Goal: Obtain resource: Download file/media

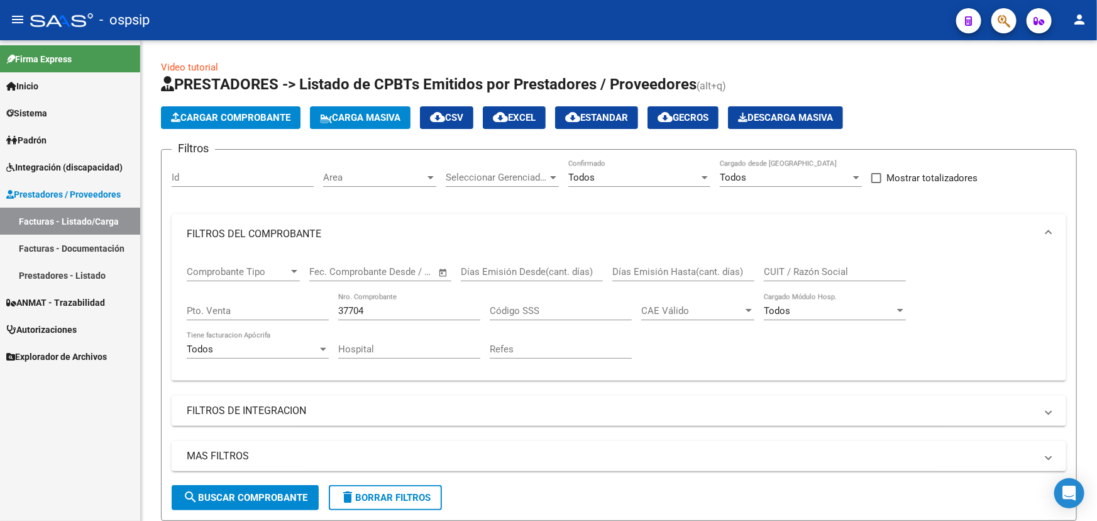
scroll to position [170, 0]
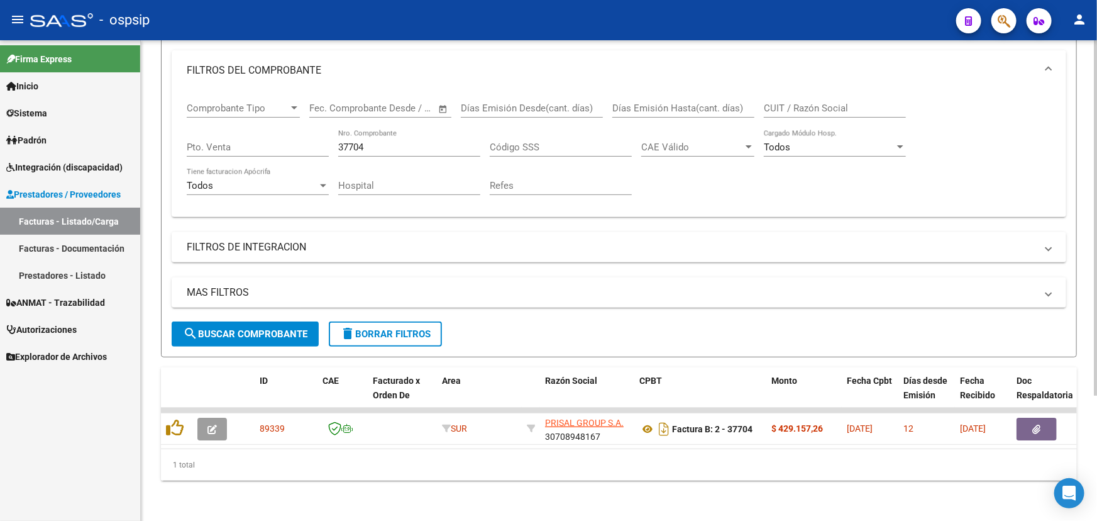
click at [302, 484] on div "Video tutorial PRESTADORES -> Listado de CPBTs Emitidos por Prestadores / Prove…" at bounding box center [619, 199] width 957 height 644
click at [355, 142] on input "37704" at bounding box center [409, 147] width 142 height 11
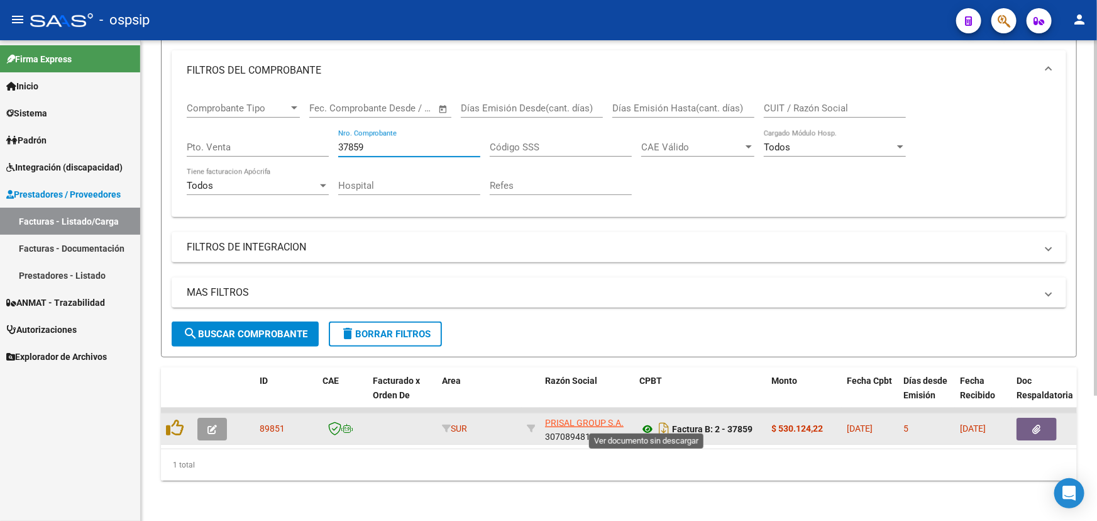
click at [642, 421] on icon at bounding box center [648, 428] width 16 height 15
click at [1033, 425] on icon "button" at bounding box center [1037, 429] width 8 height 9
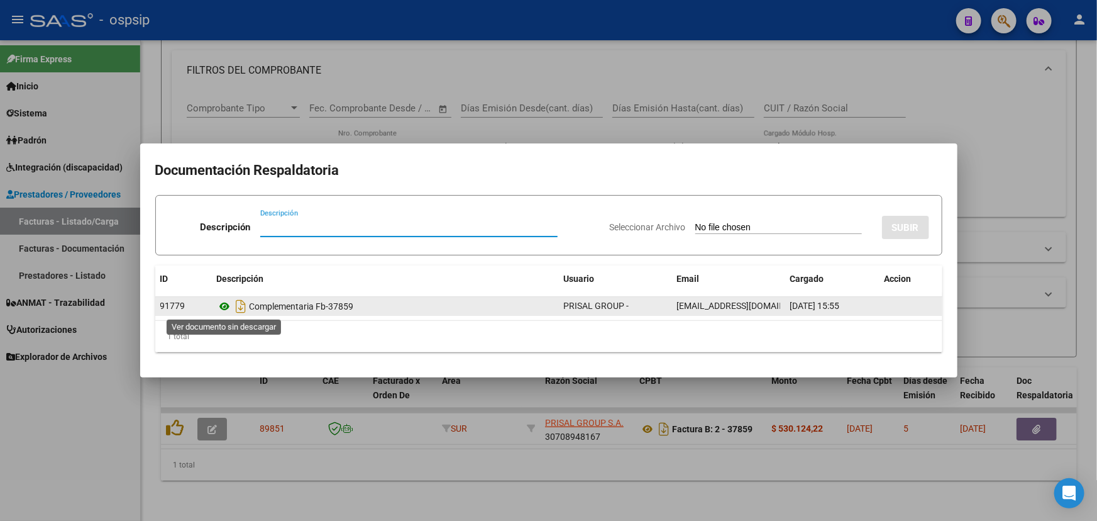
click at [222, 306] on icon at bounding box center [225, 306] width 16 height 15
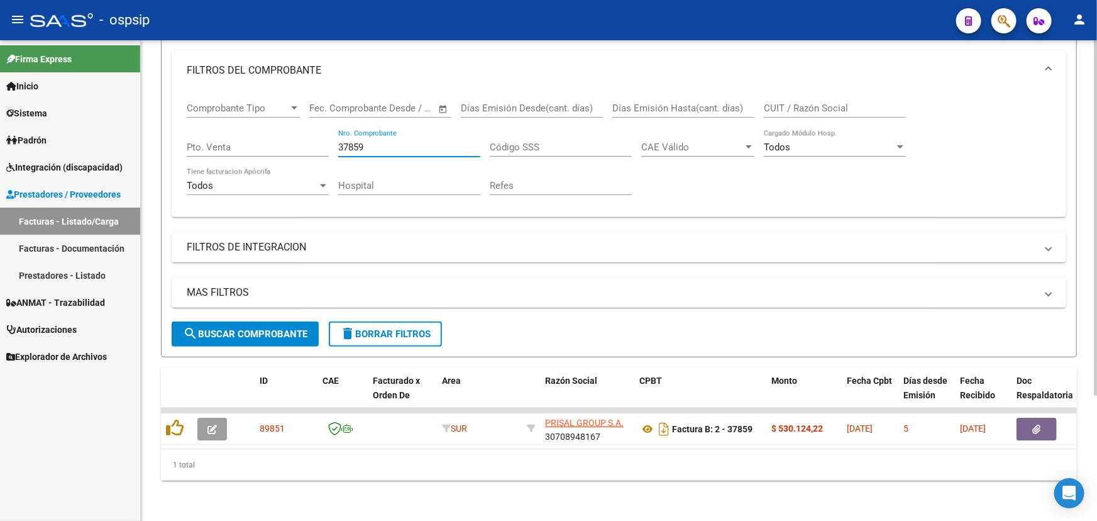
click at [358, 142] on input "37859" at bounding box center [409, 147] width 142 height 11
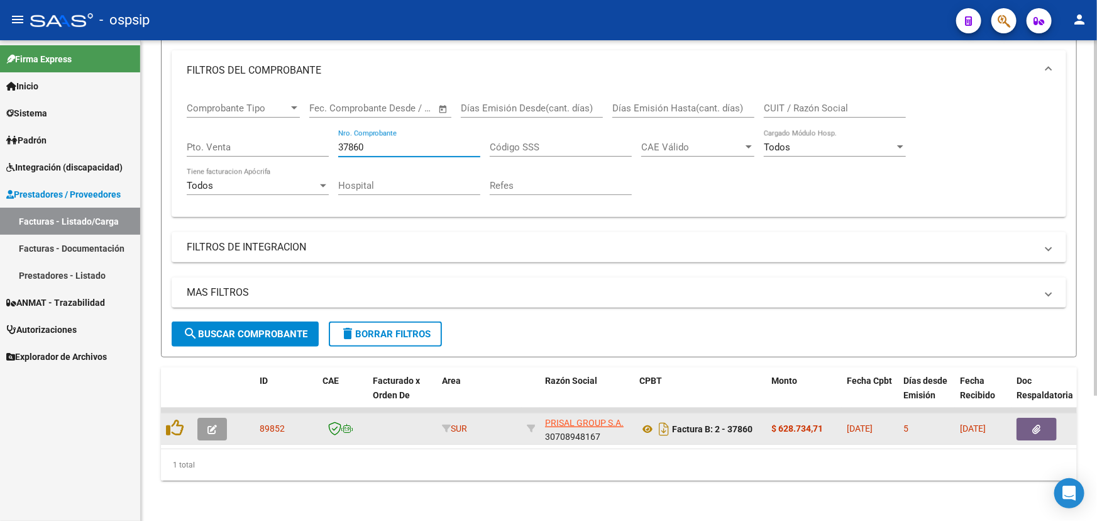
click at [1025, 418] on button "button" at bounding box center [1037, 429] width 40 height 23
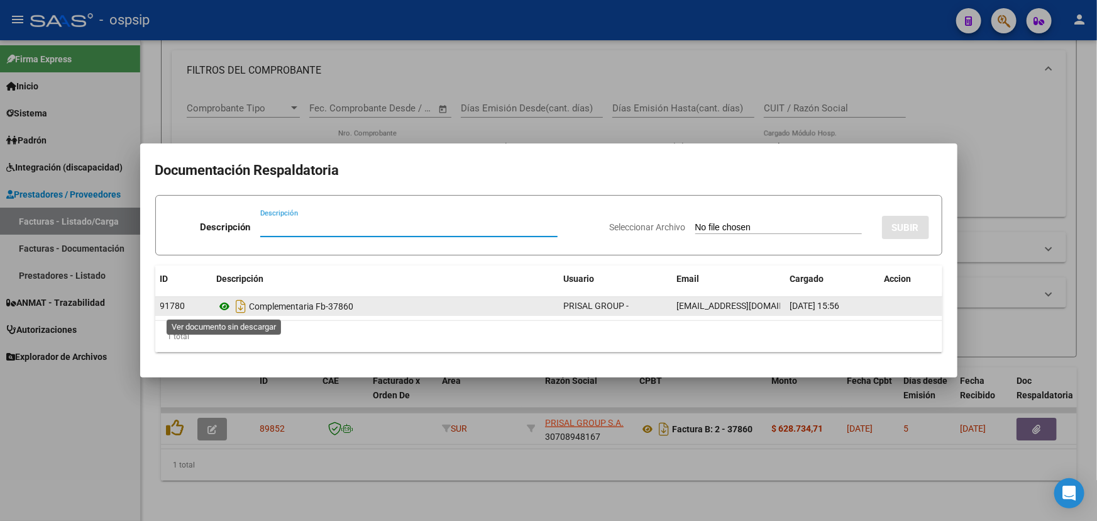
click at [220, 309] on icon at bounding box center [225, 306] width 16 height 15
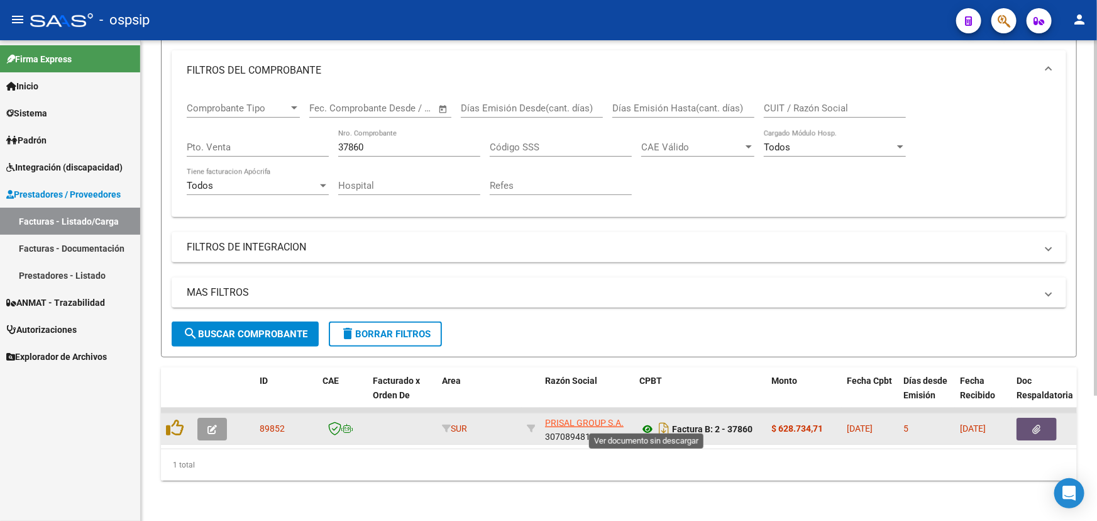
click at [643, 422] on icon at bounding box center [648, 428] width 16 height 15
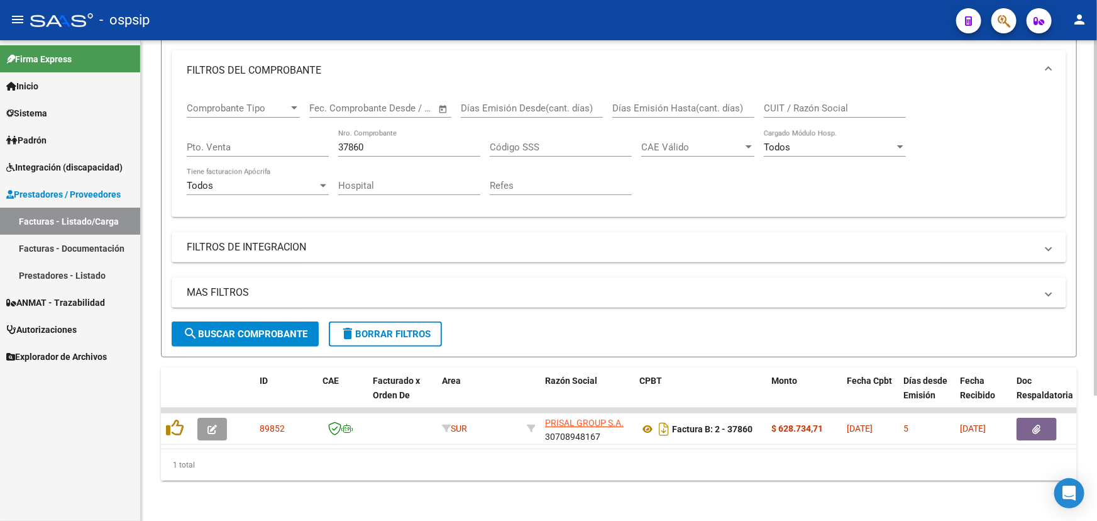
click at [357, 142] on input "37860" at bounding box center [409, 147] width 142 height 11
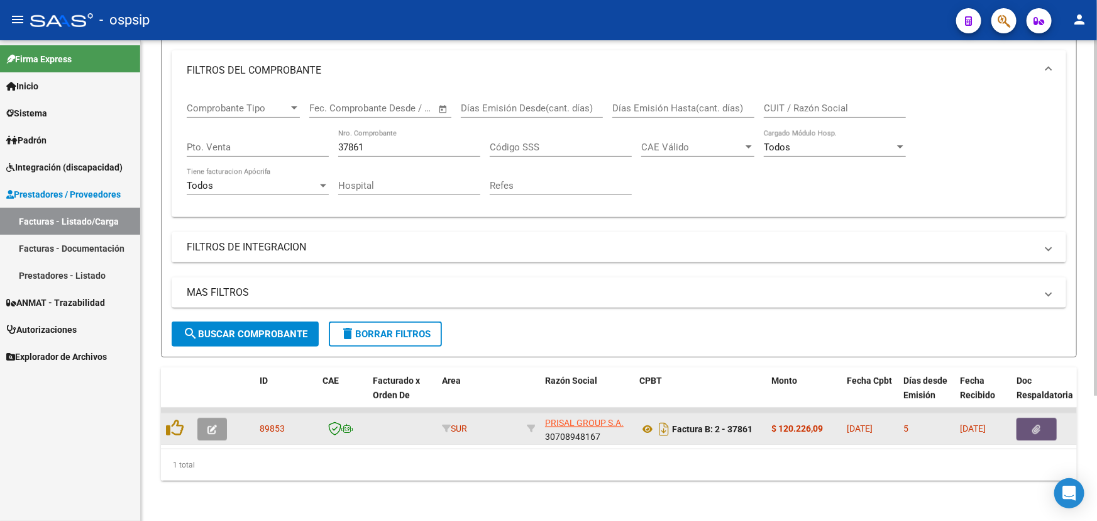
click at [1044, 427] on button "button" at bounding box center [1037, 429] width 40 height 23
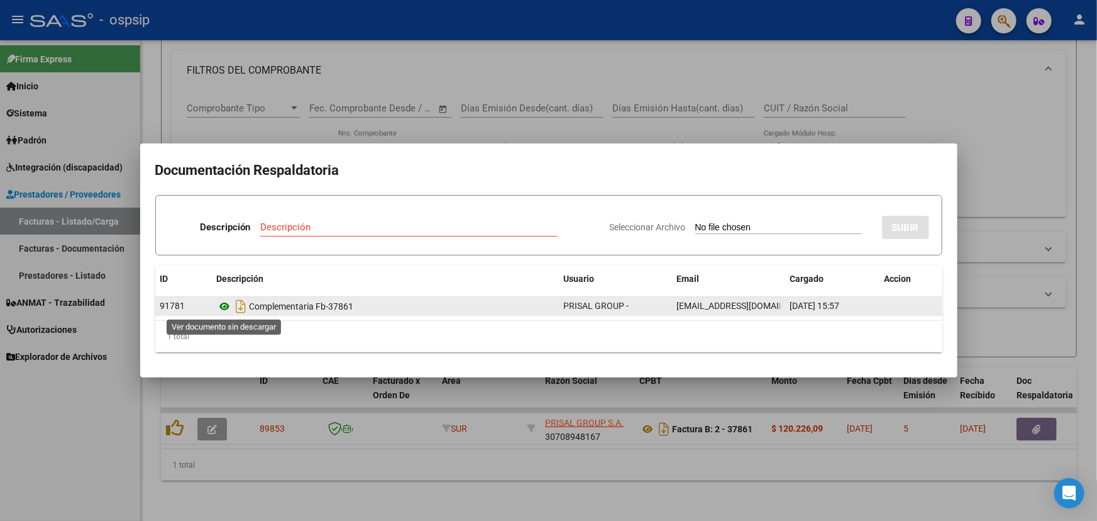
click at [226, 305] on icon at bounding box center [225, 306] width 16 height 15
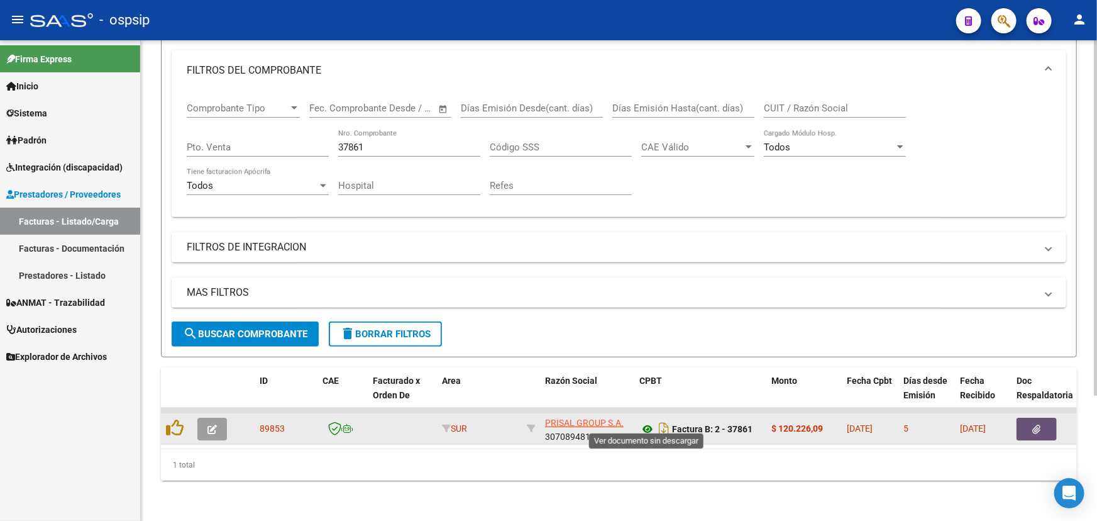
click at [646, 421] on icon at bounding box center [648, 428] width 16 height 15
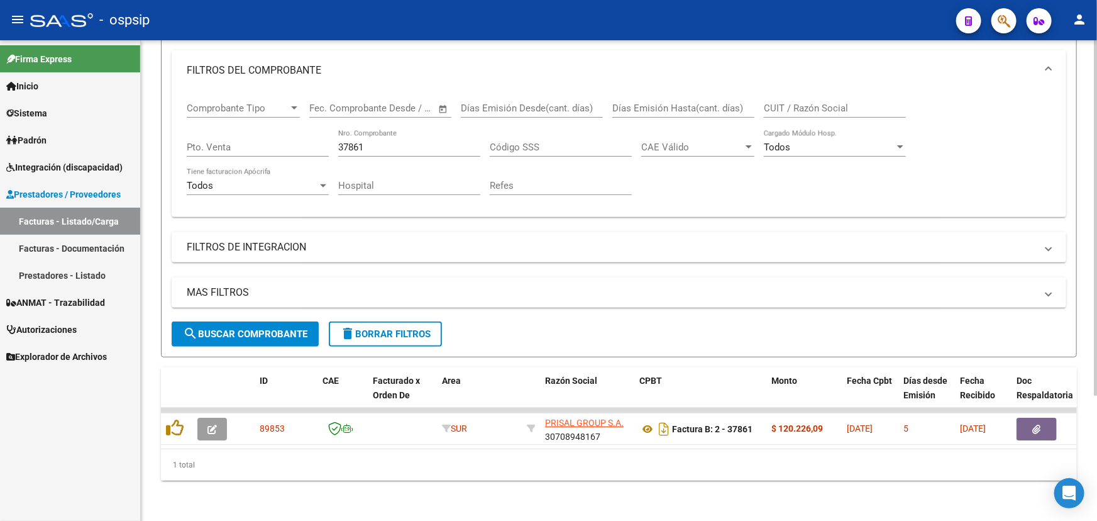
click at [347, 142] on input "37861" at bounding box center [409, 147] width 142 height 11
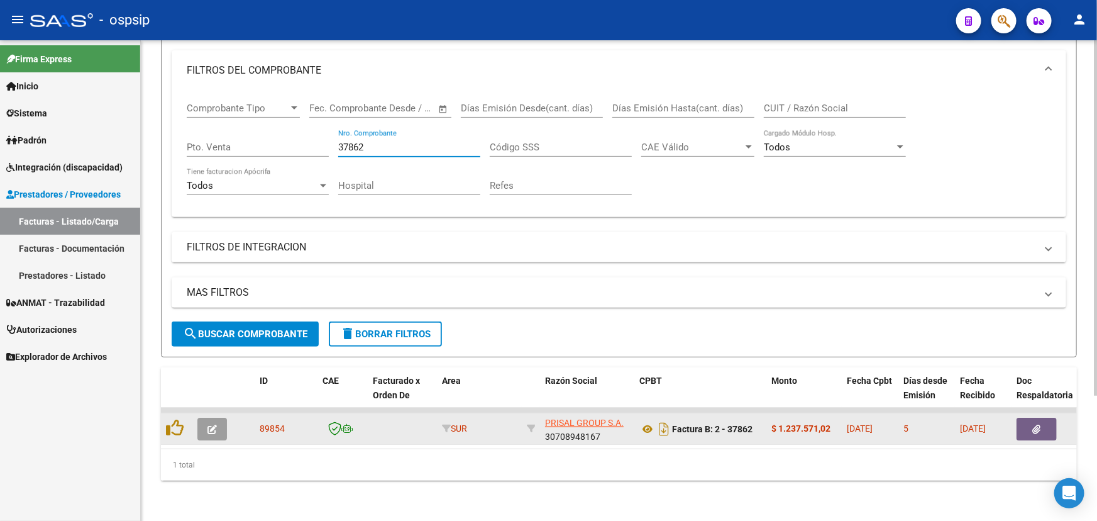
click at [1031, 419] on button "button" at bounding box center [1037, 429] width 40 height 23
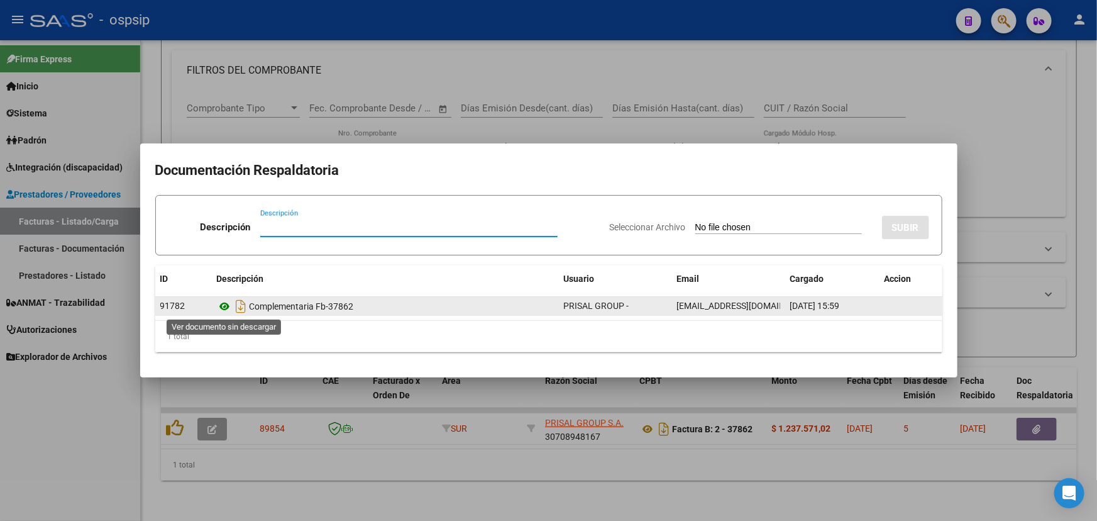
click at [220, 308] on icon at bounding box center [225, 306] width 16 height 15
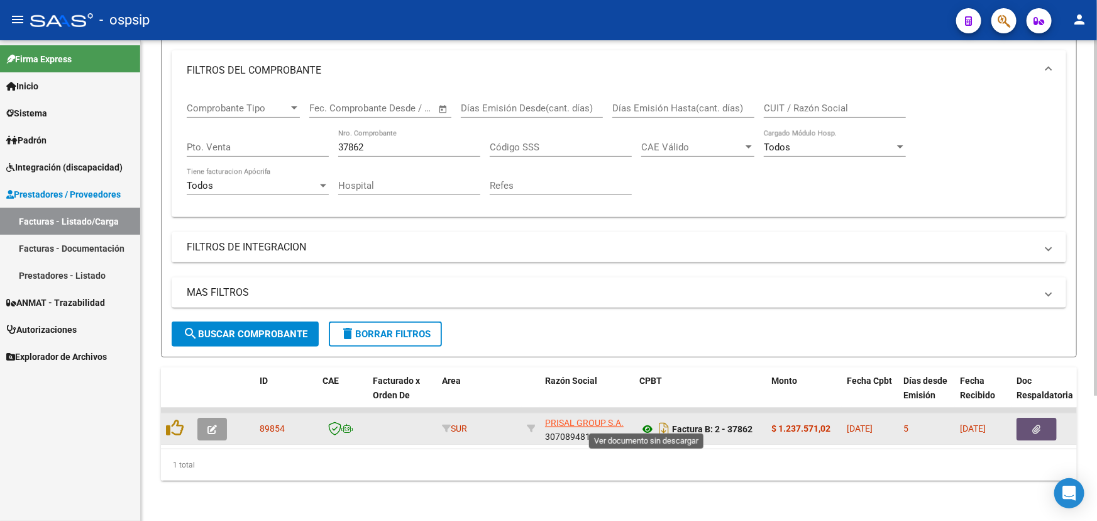
click at [653, 421] on icon at bounding box center [648, 428] width 16 height 15
click at [1043, 423] on button "button" at bounding box center [1037, 429] width 40 height 23
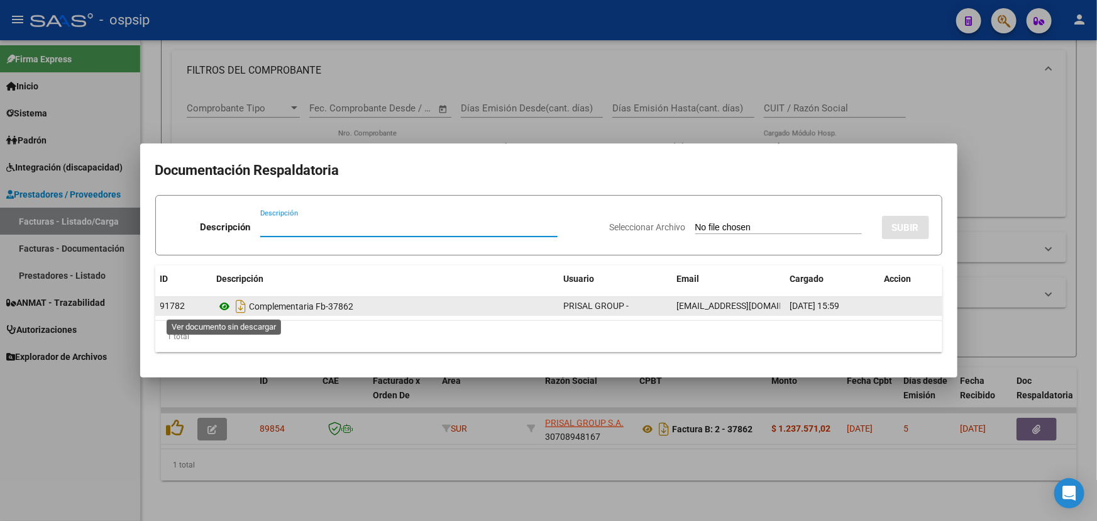
click at [221, 305] on icon at bounding box center [225, 306] width 16 height 15
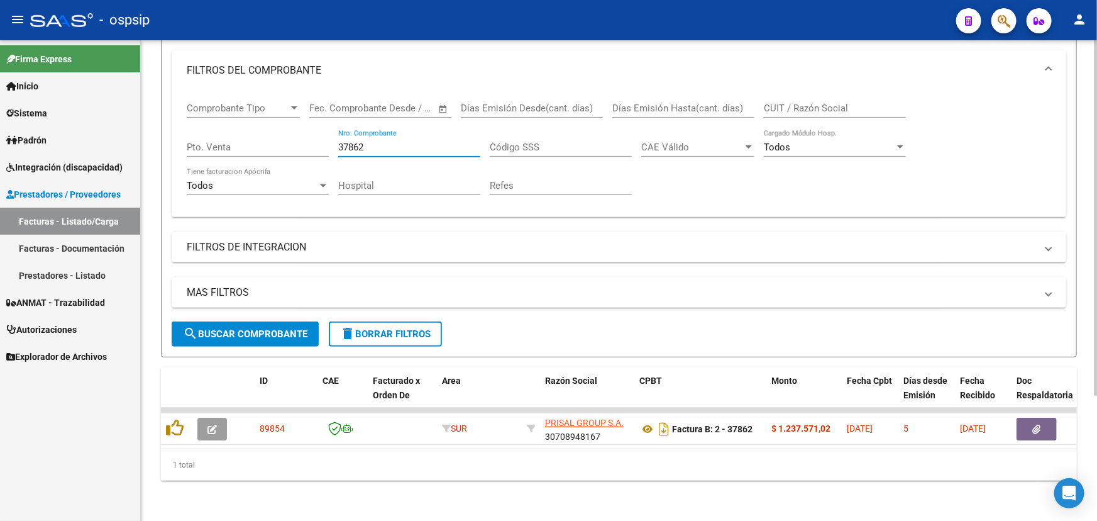
click at [363, 142] on input "37862" at bounding box center [409, 147] width 142 height 11
click at [354, 142] on input "37862" at bounding box center [409, 147] width 142 height 11
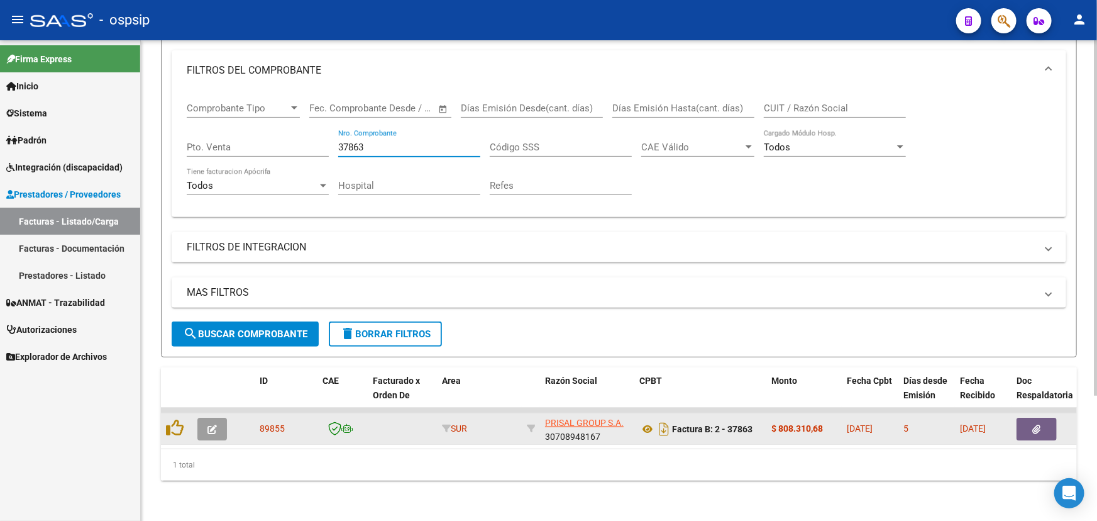
type input "37863"
click at [1030, 419] on button "button" at bounding box center [1037, 429] width 40 height 23
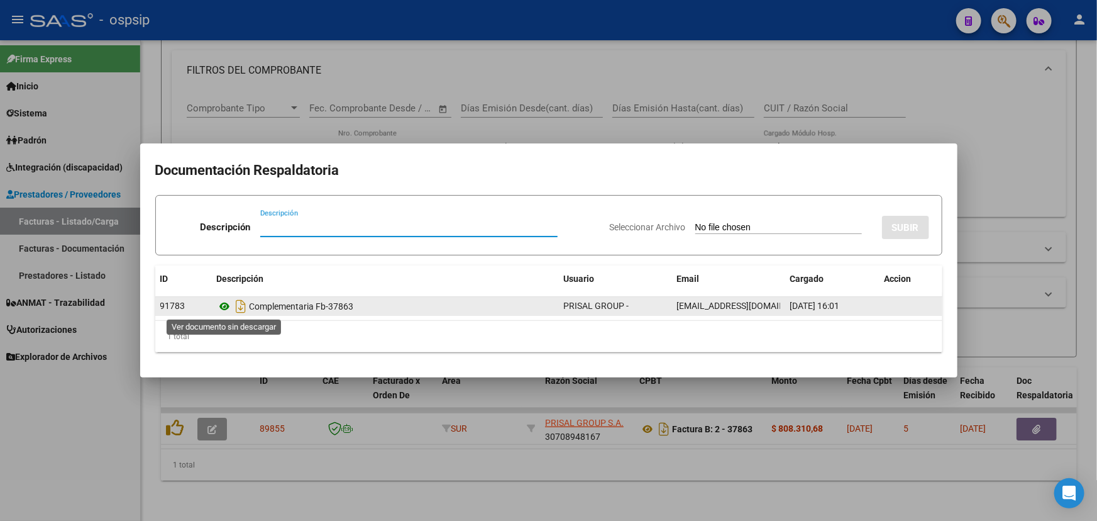
click at [225, 304] on icon at bounding box center [225, 306] width 16 height 15
